Goal: Transaction & Acquisition: Book appointment/travel/reservation

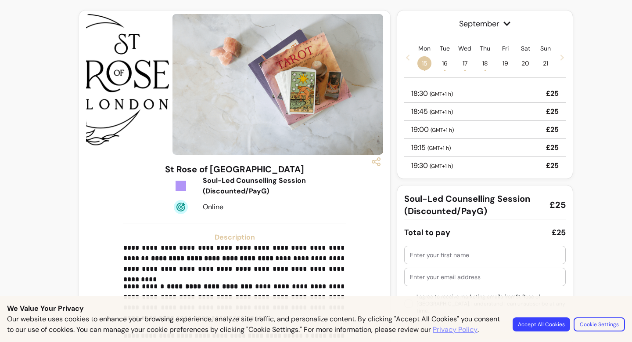
click at [219, 173] on h3 "St Rose of [GEOGRAPHIC_DATA]" at bounding box center [234, 169] width 139 height 12
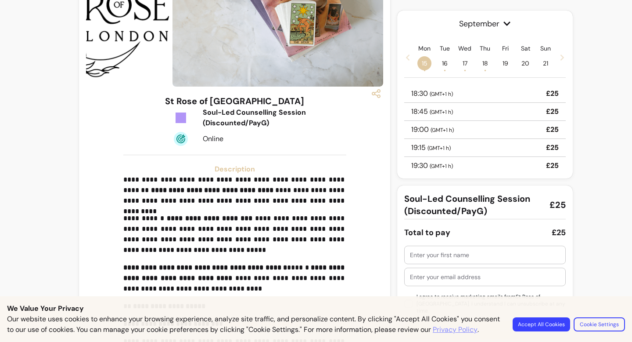
click at [138, 35] on img at bounding box center [86, 16] width 165 height 140
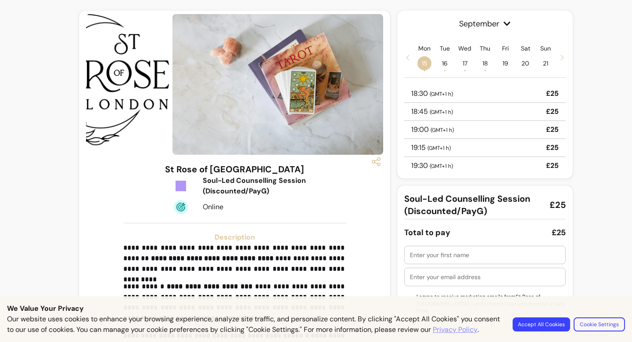
click at [119, 18] on img at bounding box center [86, 84] width 165 height 140
click at [556, 321] on button "Accept All Cookies" at bounding box center [542, 324] width 56 height 14
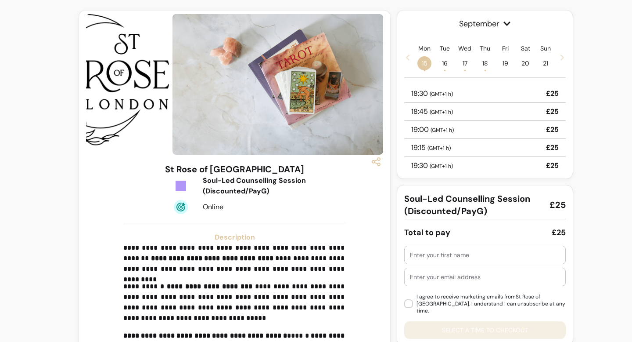
click at [253, 26] on img at bounding box center [278, 84] width 211 height 140
click at [140, 88] on img at bounding box center [86, 84] width 165 height 140
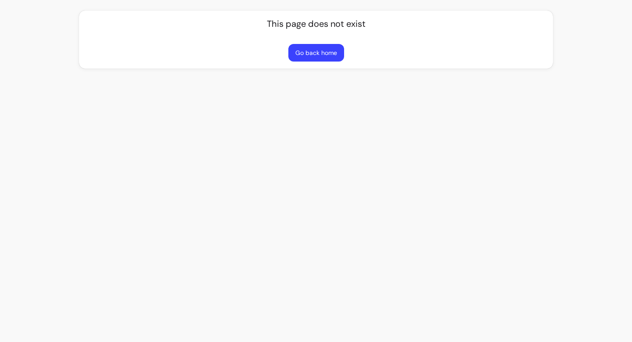
click at [326, 46] on button "Go back home" at bounding box center [316, 53] width 56 height 18
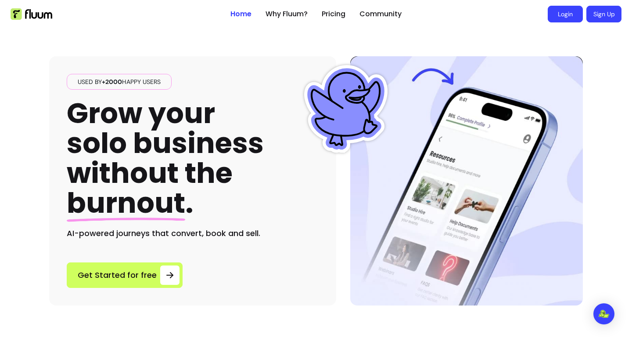
click at [560, 16] on link "Login" at bounding box center [565, 14] width 35 height 17
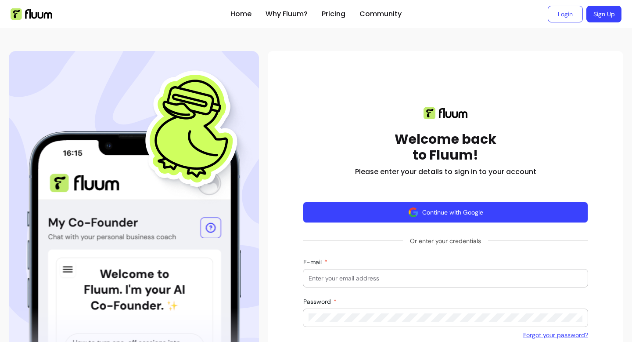
click at [423, 215] on button "Continue with Google" at bounding box center [445, 211] width 285 height 21
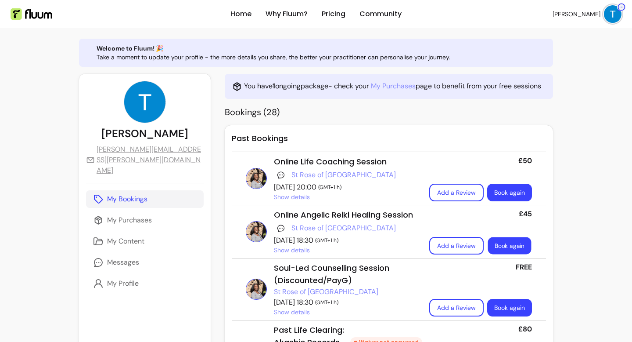
click at [513, 245] on link "Book again" at bounding box center [509, 245] width 43 height 17
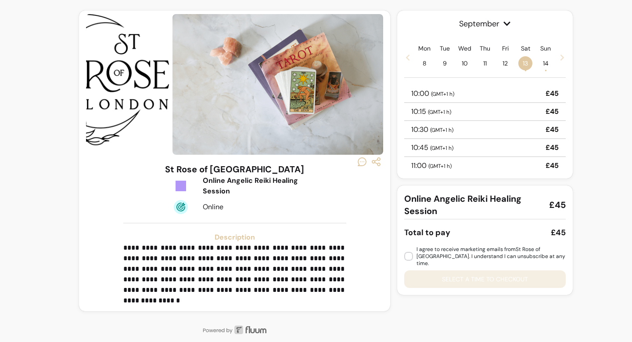
click at [484, 92] on div "10:00 ( GMT+1 h ) £45" at bounding box center [485, 94] width 162 height 18
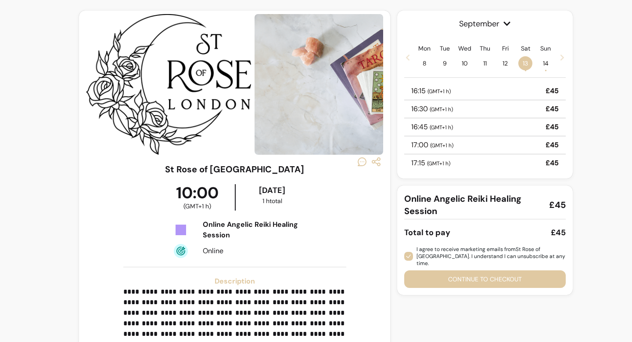
scroll to position [507, 0]
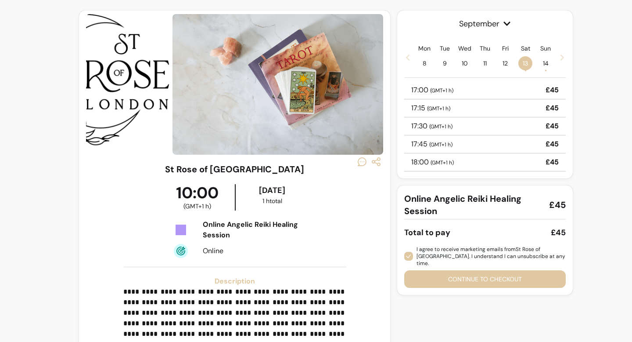
click at [442, 164] on span "( GMT+1 h )" at bounding box center [442, 162] width 23 height 7
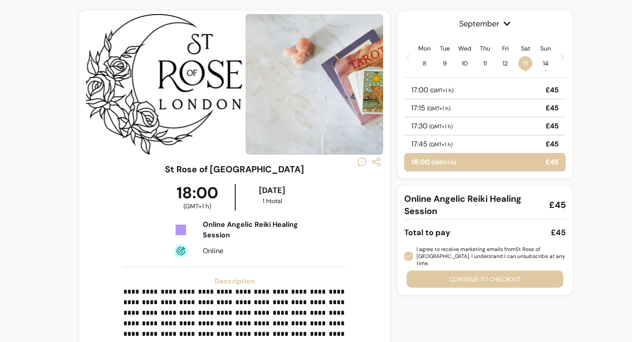
click at [438, 270] on button "Continue to checkout" at bounding box center [485, 278] width 157 height 17
